Goal: Information Seeking & Learning: Learn about a topic

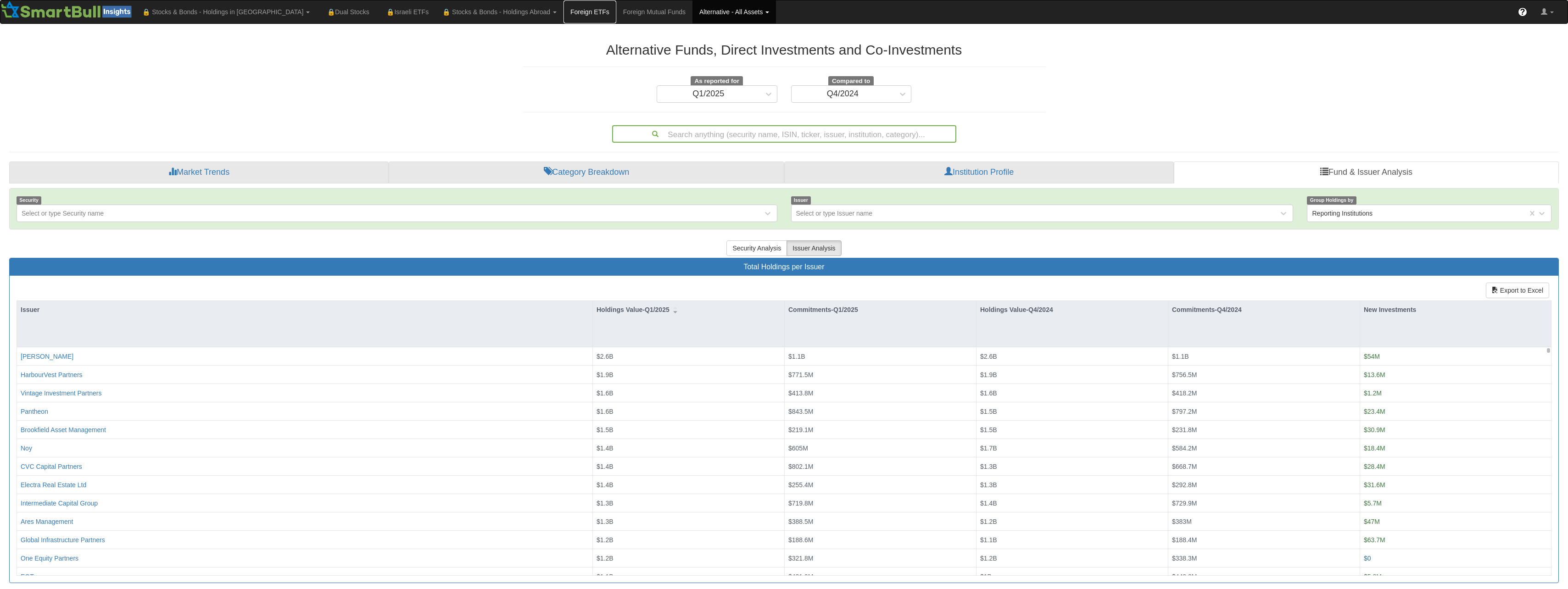
click at [563, 12] on link "Foreign ETFs" at bounding box center [589, 12] width 53 height 23
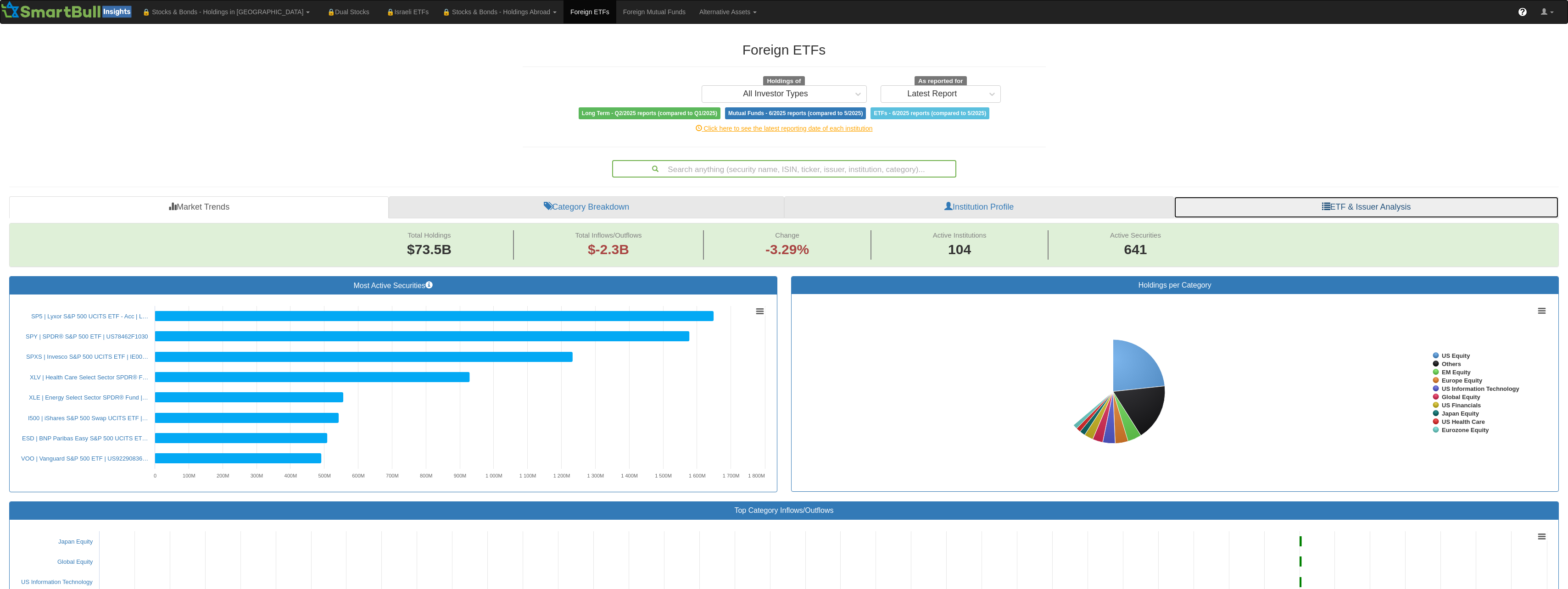
click at [1352, 209] on link "ETF & Issuer Analysis" at bounding box center [1366, 207] width 385 height 22
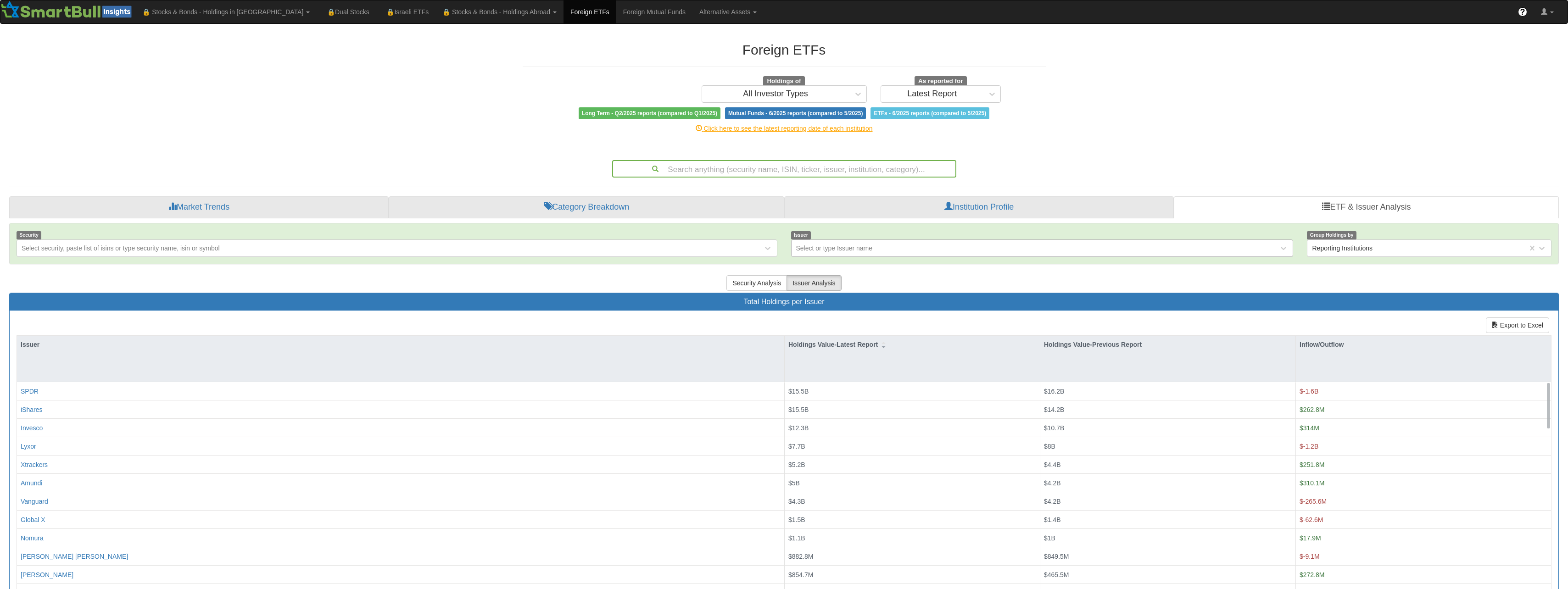
click at [844, 248] on div "Select or type Issuer name" at bounding box center [834, 248] width 76 height 9
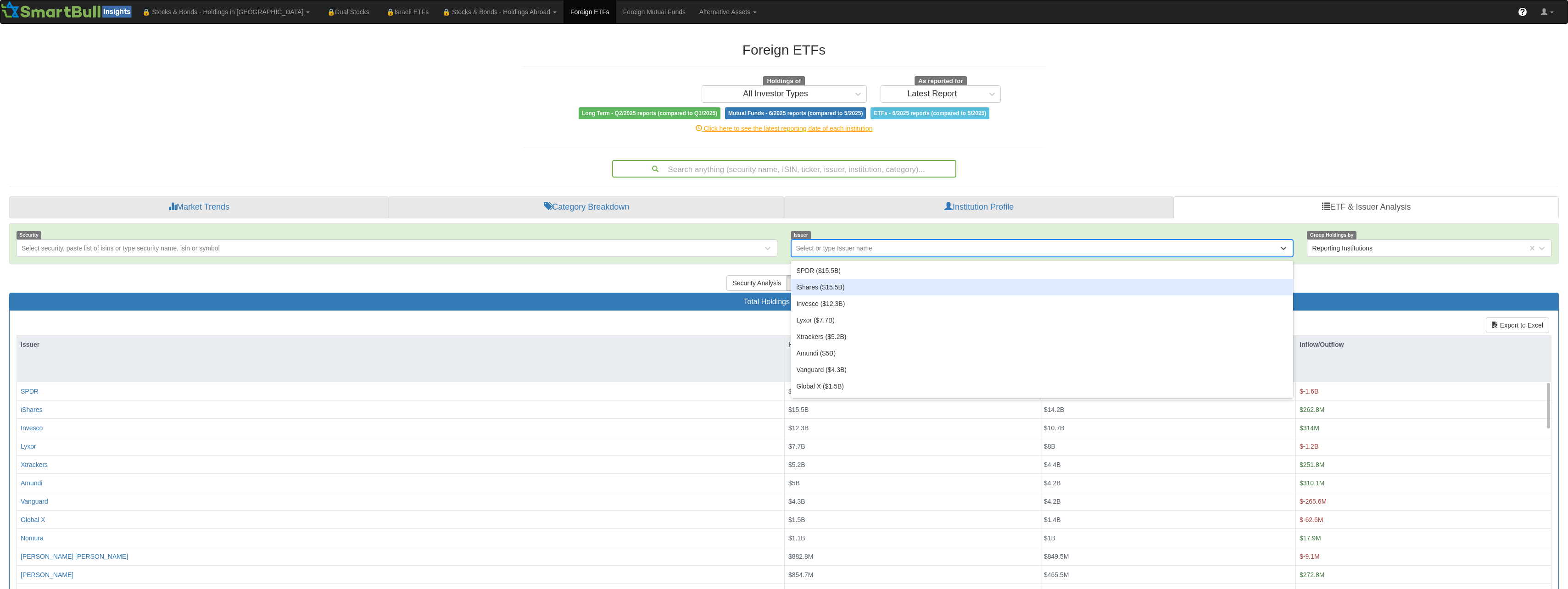
click at [842, 281] on div "iShares ($15.5B)" at bounding box center [1042, 287] width 502 height 17
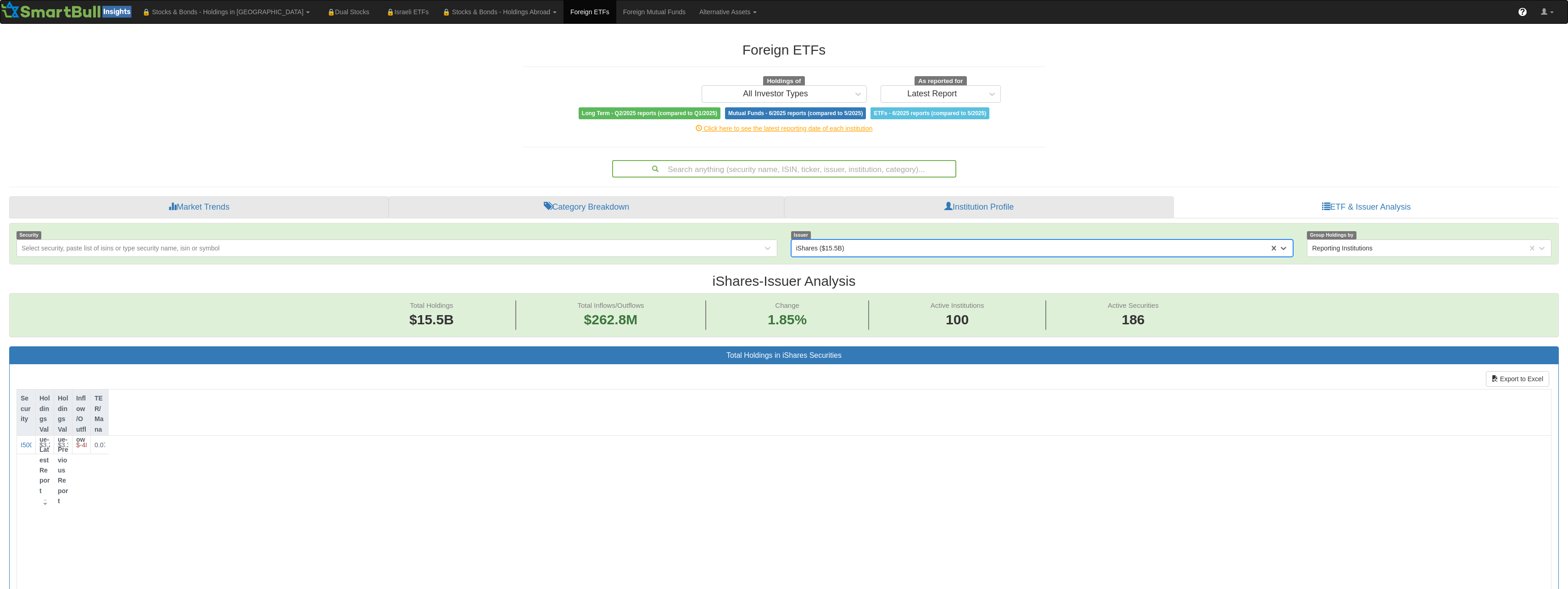
click at [843, 247] on div "iShares ($15.5B)" at bounding box center [820, 248] width 48 height 9
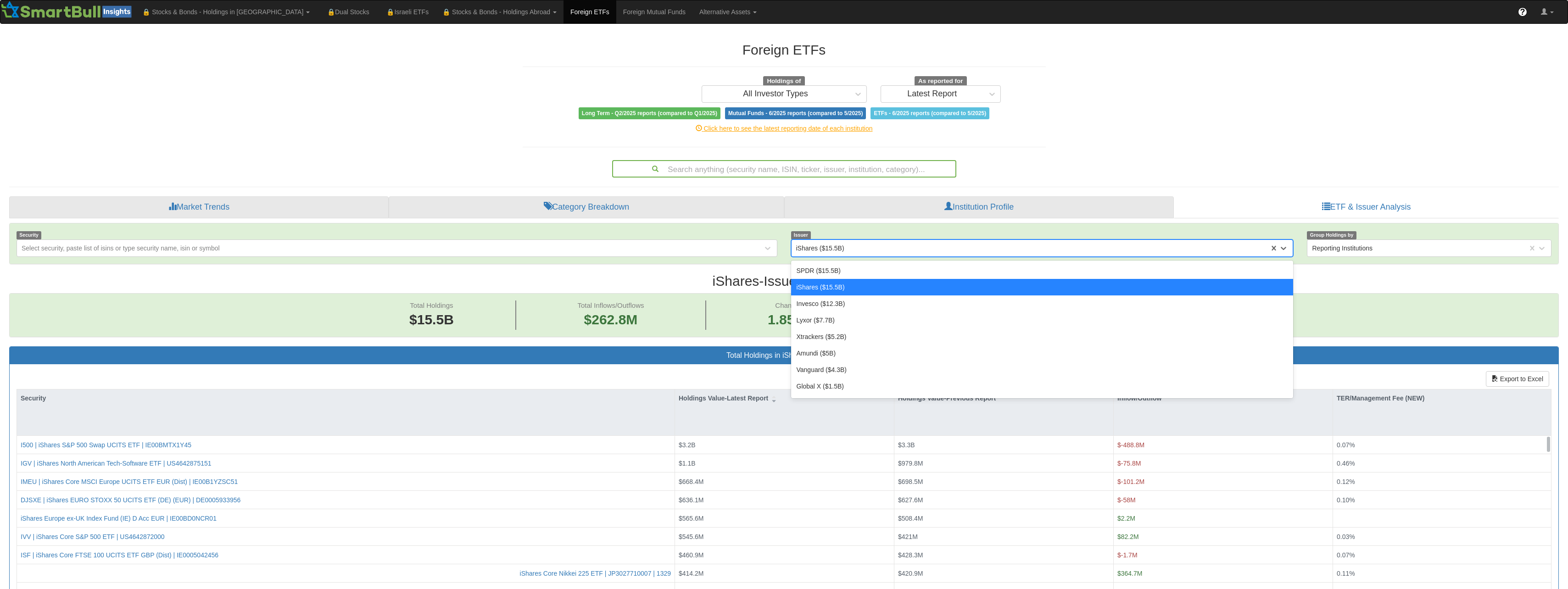
click at [842, 244] on div "iShares ($15.5B)" at bounding box center [820, 248] width 48 height 9
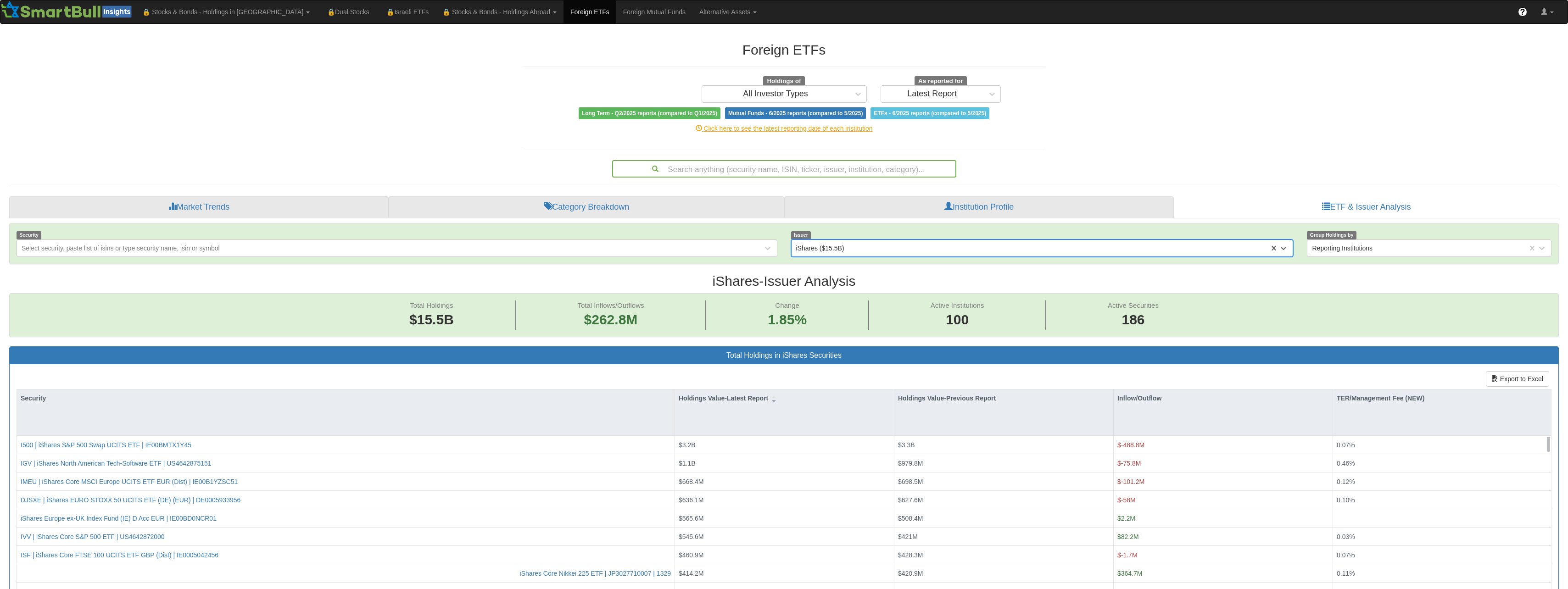
scroll to position [19, 1532]
click at [842, 244] on div "iShares ($15.5B)" at bounding box center [820, 248] width 48 height 9
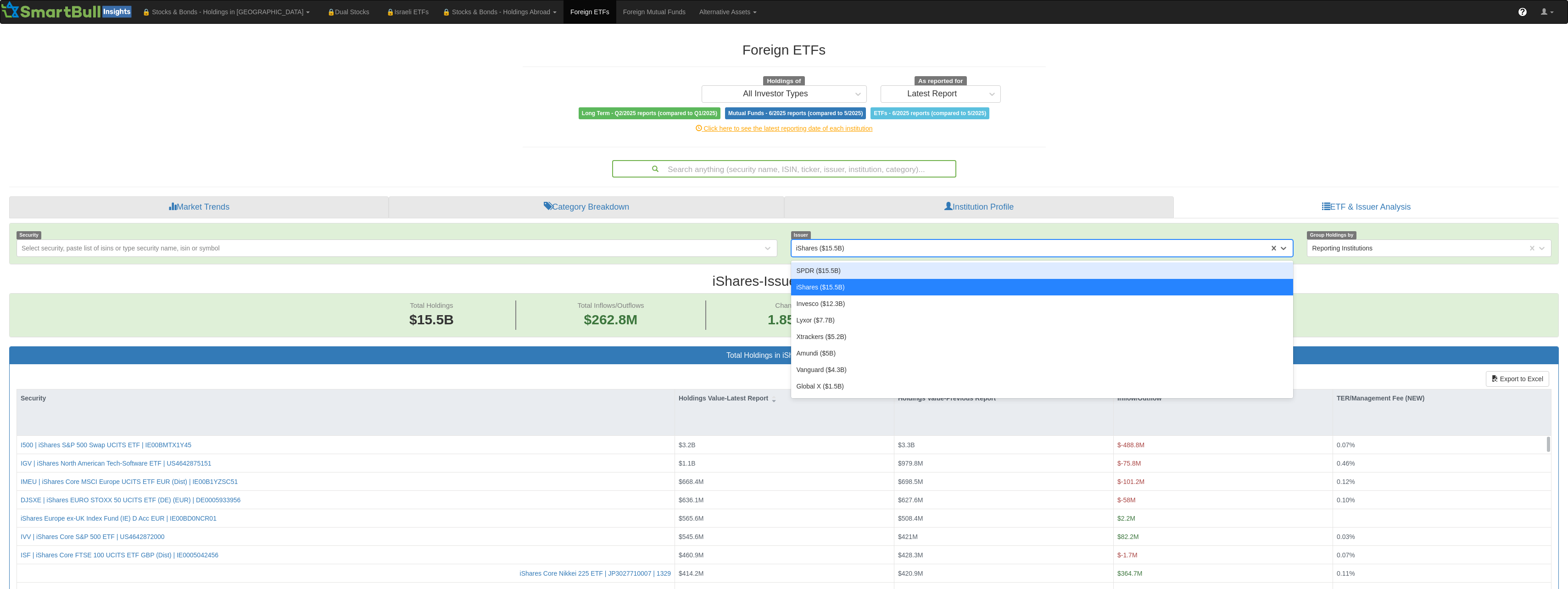
click at [823, 272] on div "SPDR ($15.5B)" at bounding box center [1042, 271] width 502 height 17
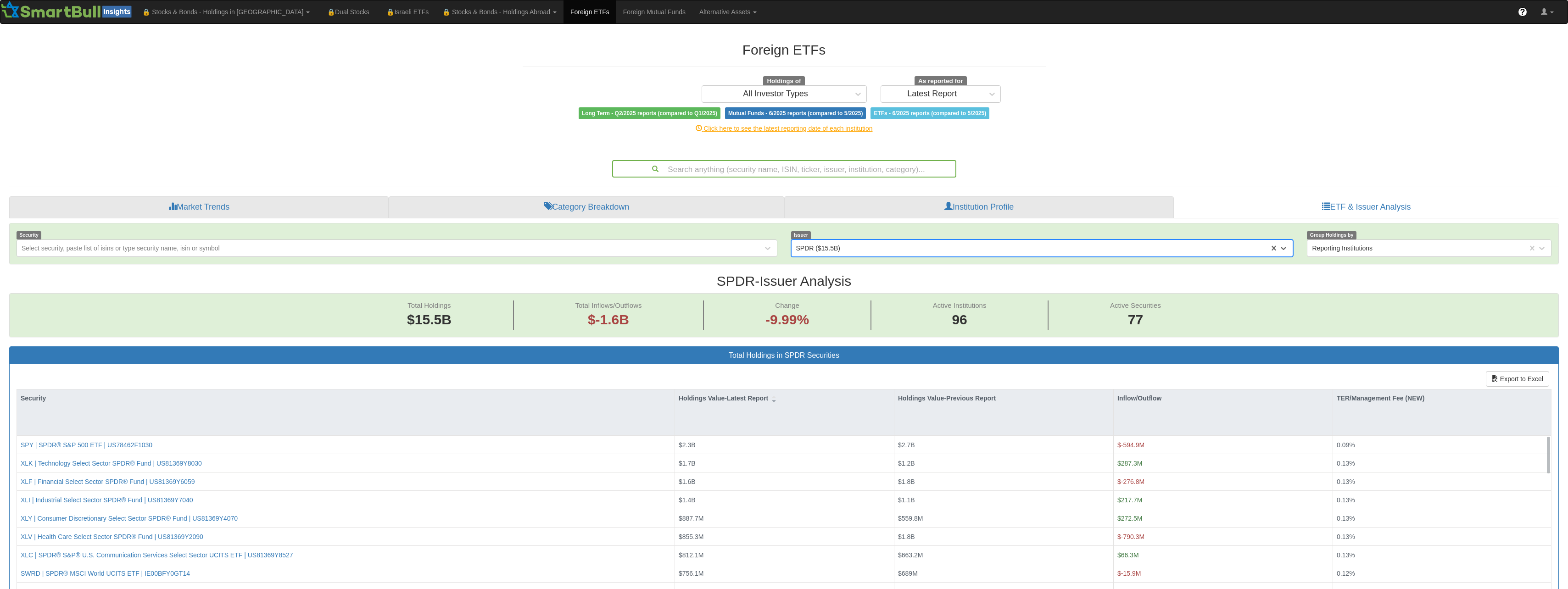
scroll to position [19, 1532]
